Goal: Task Accomplishment & Management: Manage account settings

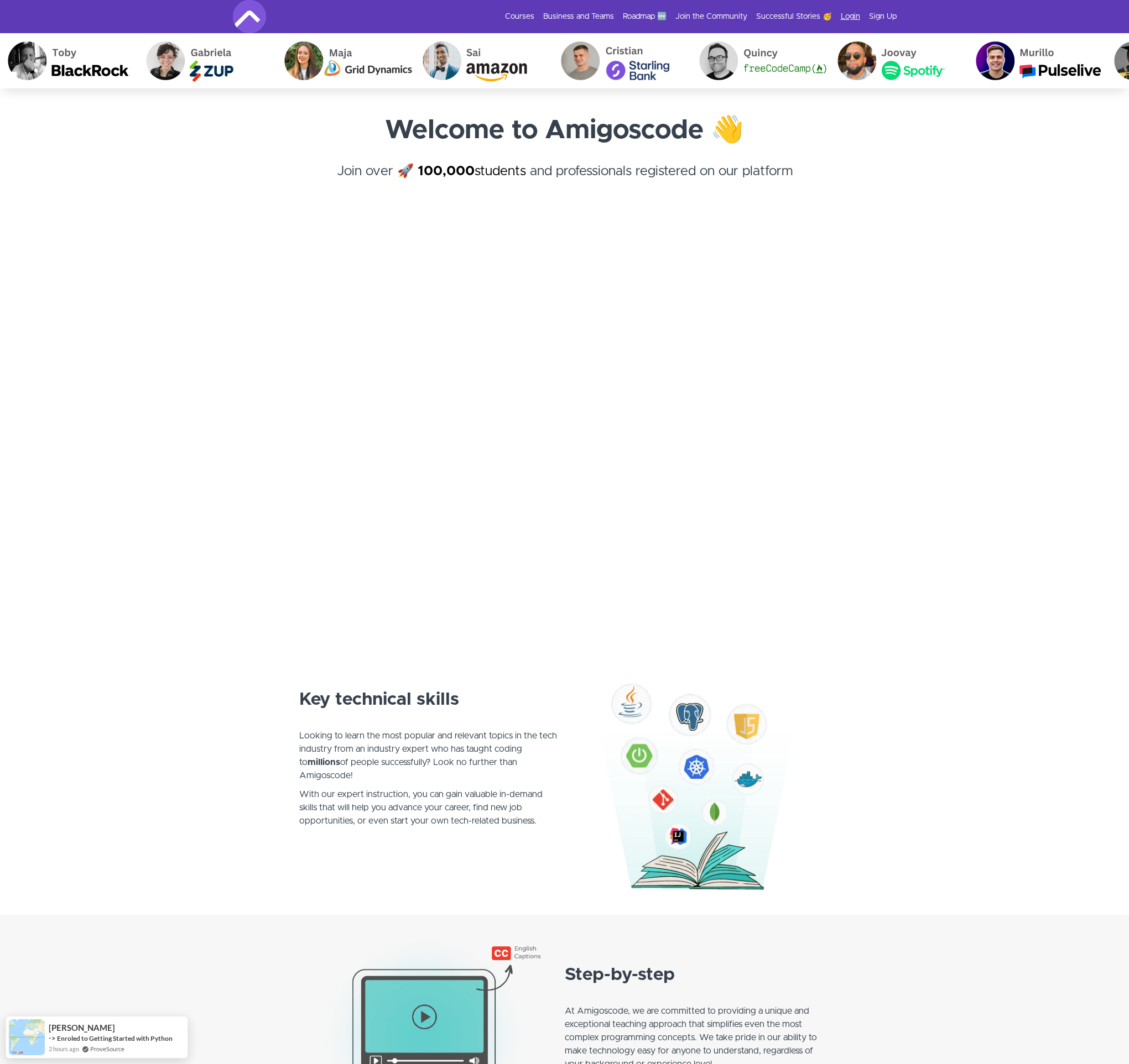
click at [852, 19] on link "Login" at bounding box center [850, 17] width 19 height 11
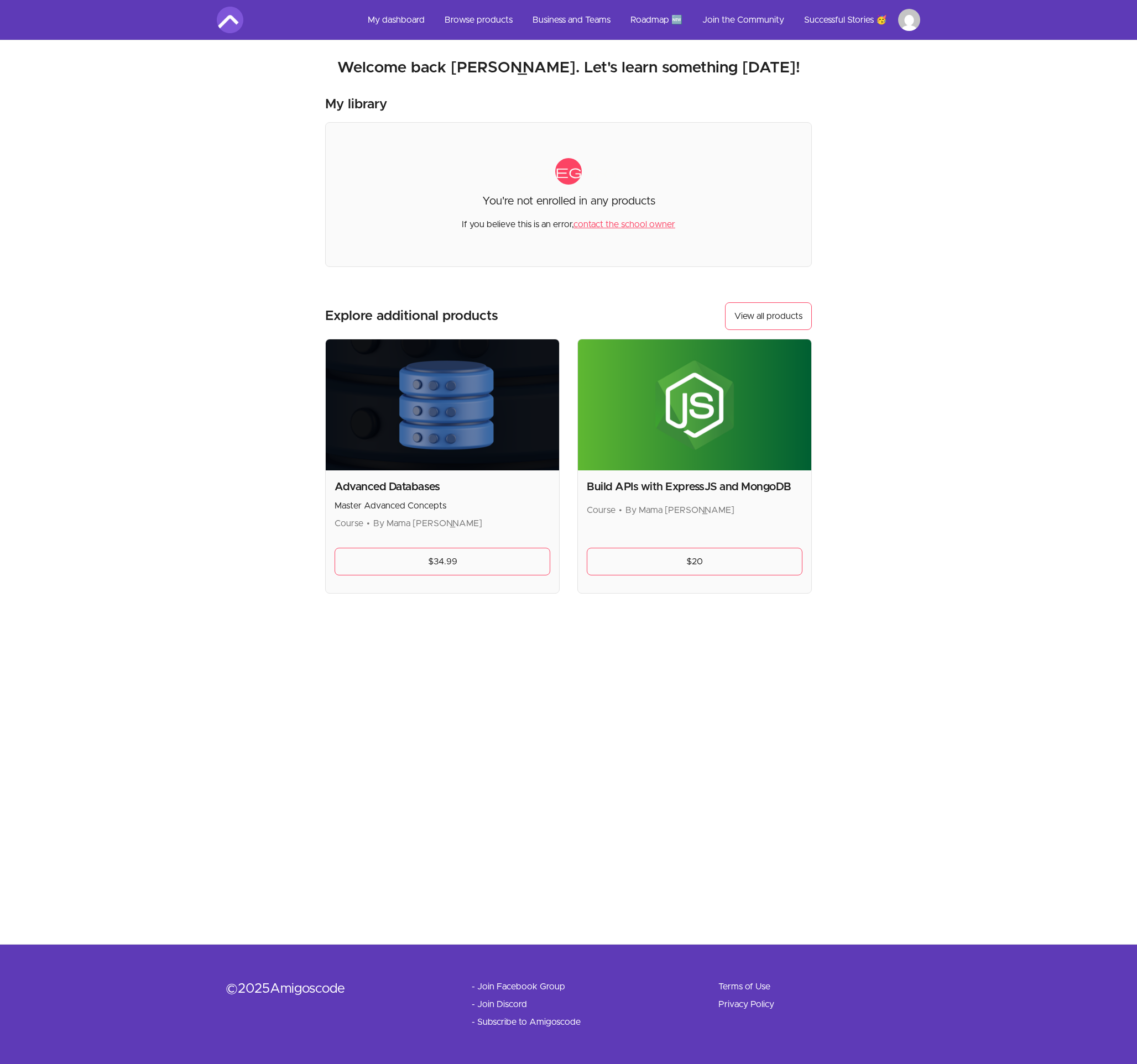
click at [902, 21] on html "Skip to main content Main menu Includes navigation links and user settings My d…" at bounding box center [568, 532] width 1137 height 1064
click at [874, 119] on link "Membership & subscriptions" at bounding box center [857, 118] width 121 height 22
click at [914, 22] on html "Skip to main content Main menu Includes navigation links and user settings My d…" at bounding box center [568, 532] width 1137 height 1064
click at [861, 121] on link "Membership & subscriptions" at bounding box center [857, 118] width 121 height 22
